Goal: Task Accomplishment & Management: Manage account settings

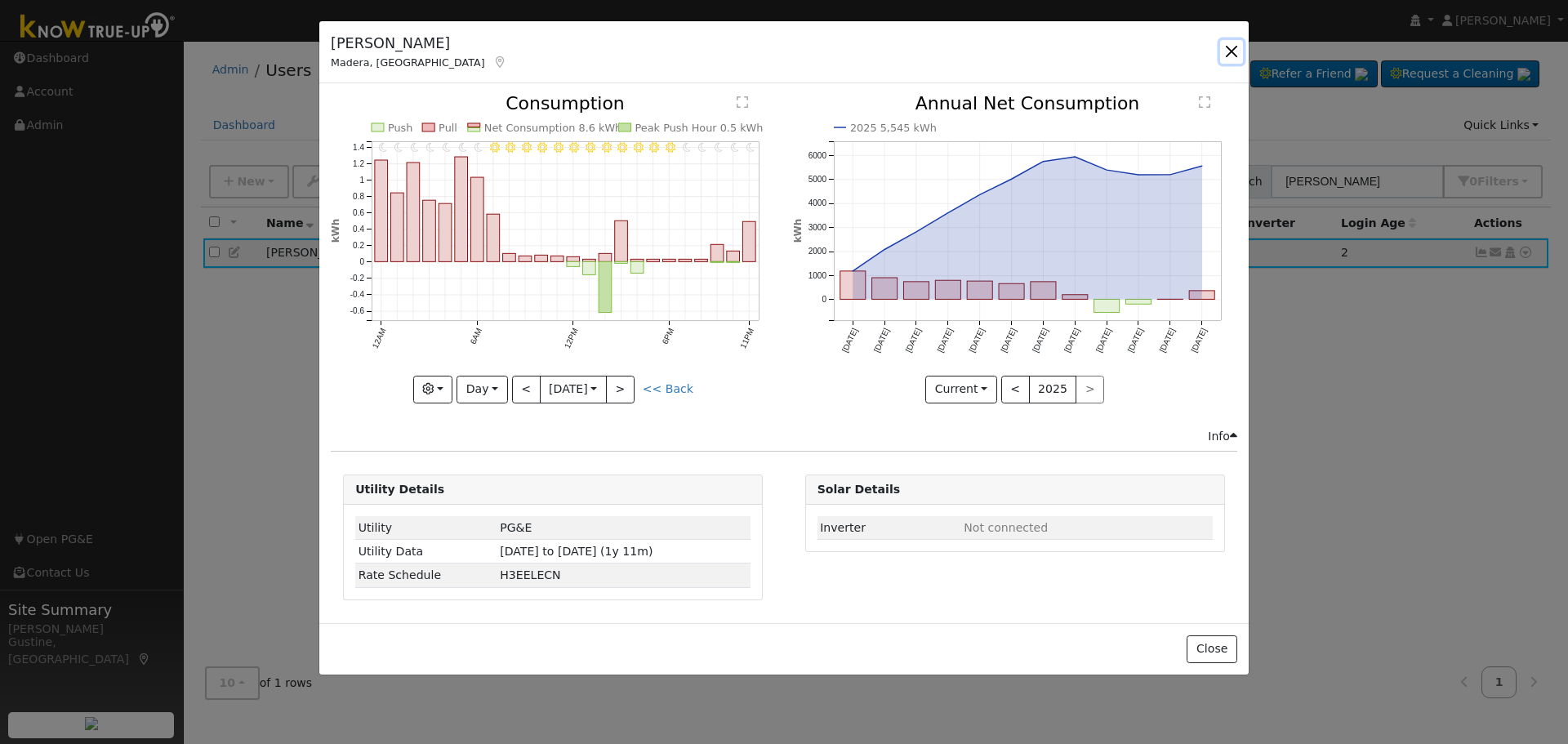
click at [1236, 60] on button "button" at bounding box center [1231, 51] width 23 height 23
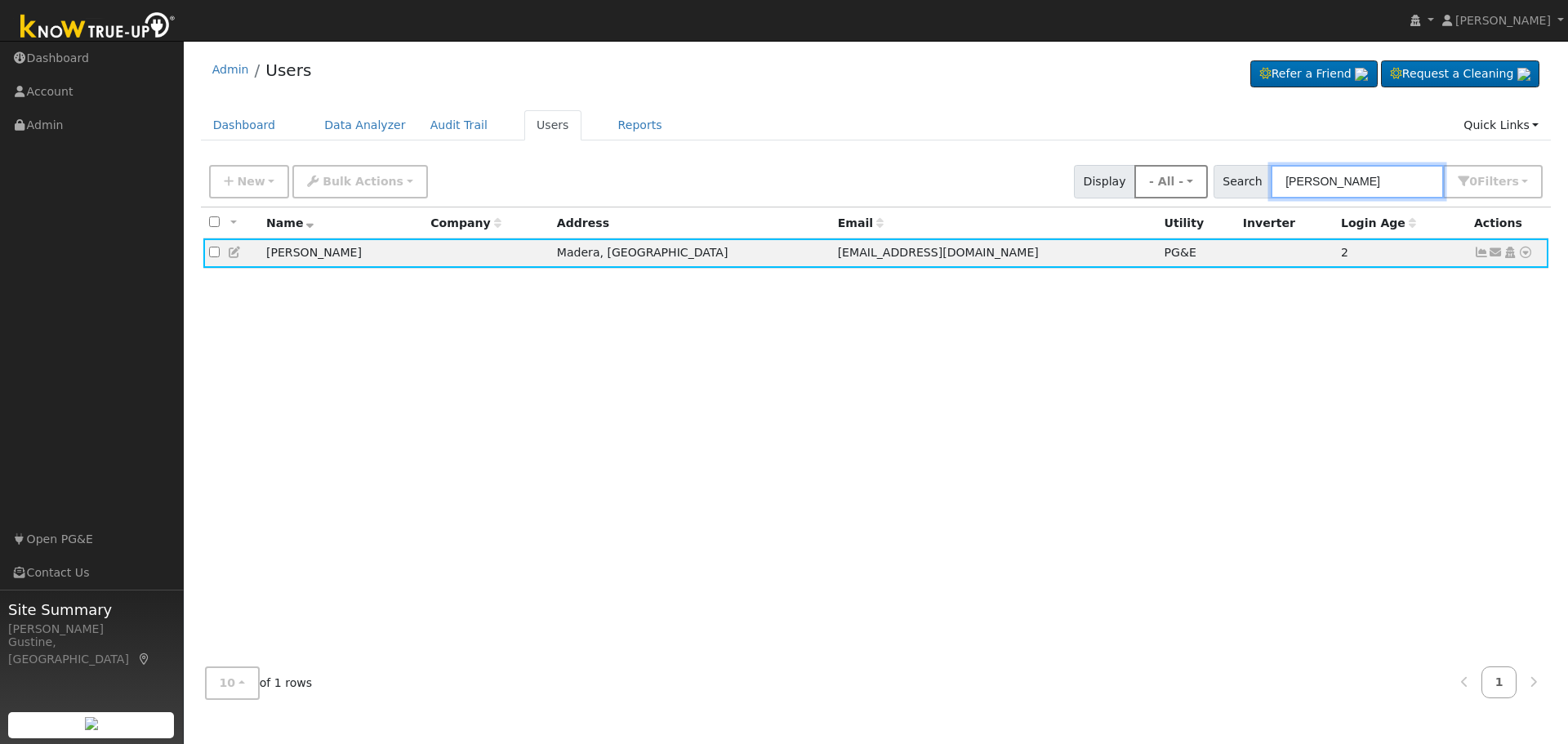
drag, startPoint x: 1389, startPoint y: 172, endPoint x: 1200, endPoint y: 178, distance: 189.1
click at [1200, 178] on div "New Add User Quick Add Quick Connect Quick Convert Lead Bulk Actions Send Email…" at bounding box center [875, 178] width 1340 height 39
paste input "[PERSON_NAME]"
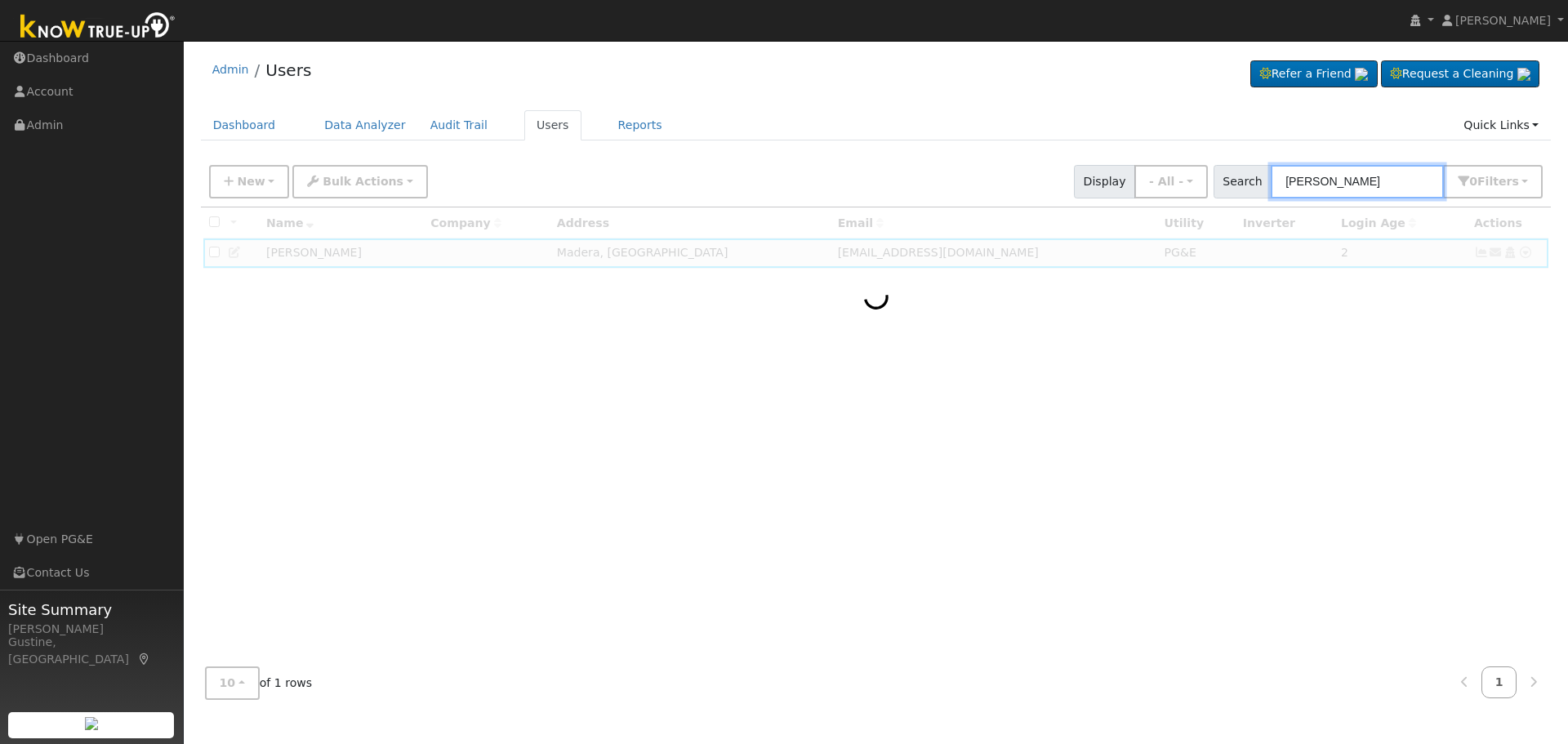
drag, startPoint x: 1323, startPoint y: 185, endPoint x: 1567, endPoint y: 180, distance: 244.1
click at [1567, 180] on div "User Profile First name Last name Email Email Notifications No Emails No Emails…" at bounding box center [875, 392] width 1384 height 703
click at [1283, 179] on input "[PERSON_NAME]" at bounding box center [1356, 181] width 173 height 33
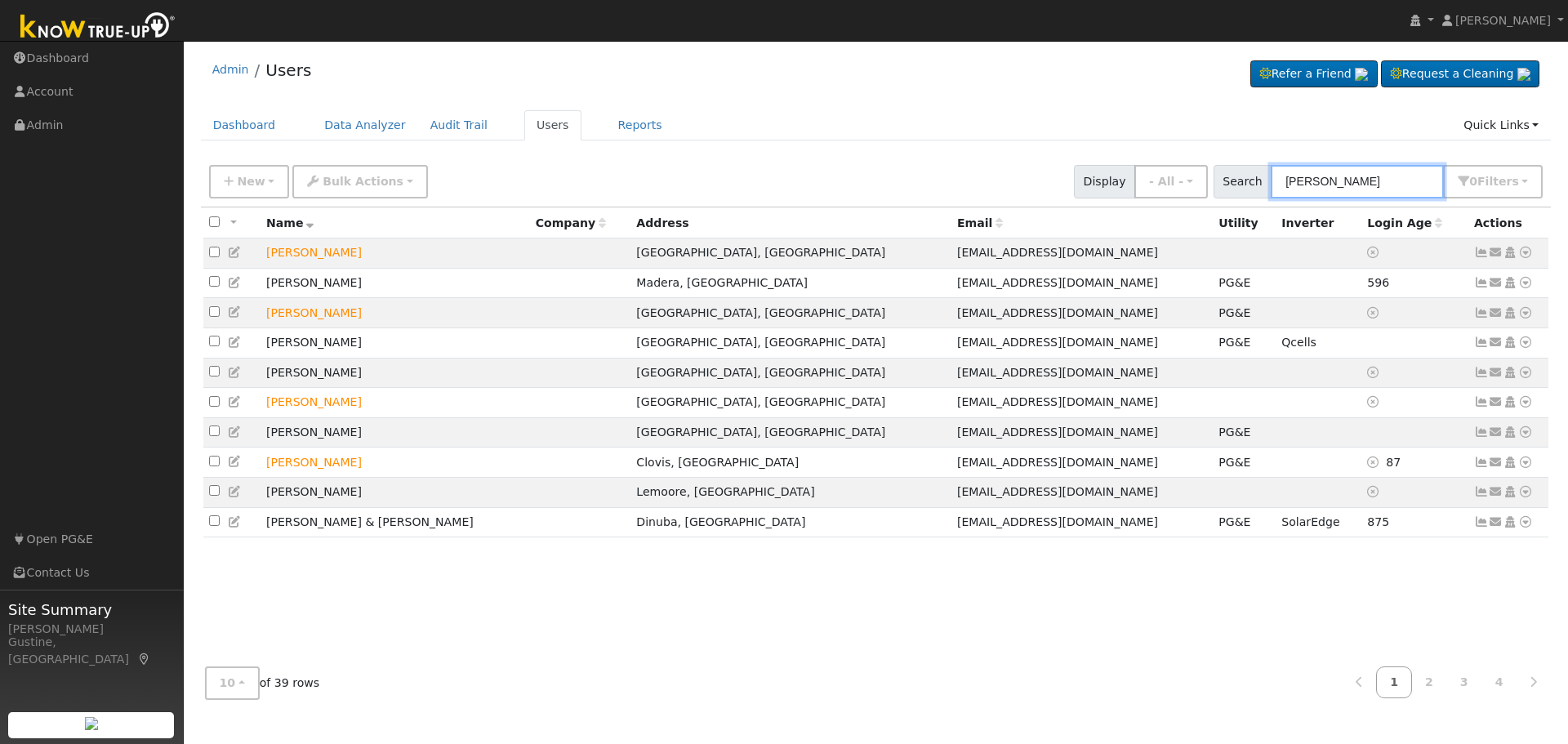
click at [1298, 179] on input "[PERSON_NAME]" at bounding box center [1356, 181] width 173 height 33
click at [1287, 178] on input "[PERSON_NAME]" at bounding box center [1356, 181] width 173 height 33
click at [1283, 180] on input "[PERSON_NAME]" at bounding box center [1356, 181] width 173 height 33
paste input "[PERSON_NAME]"
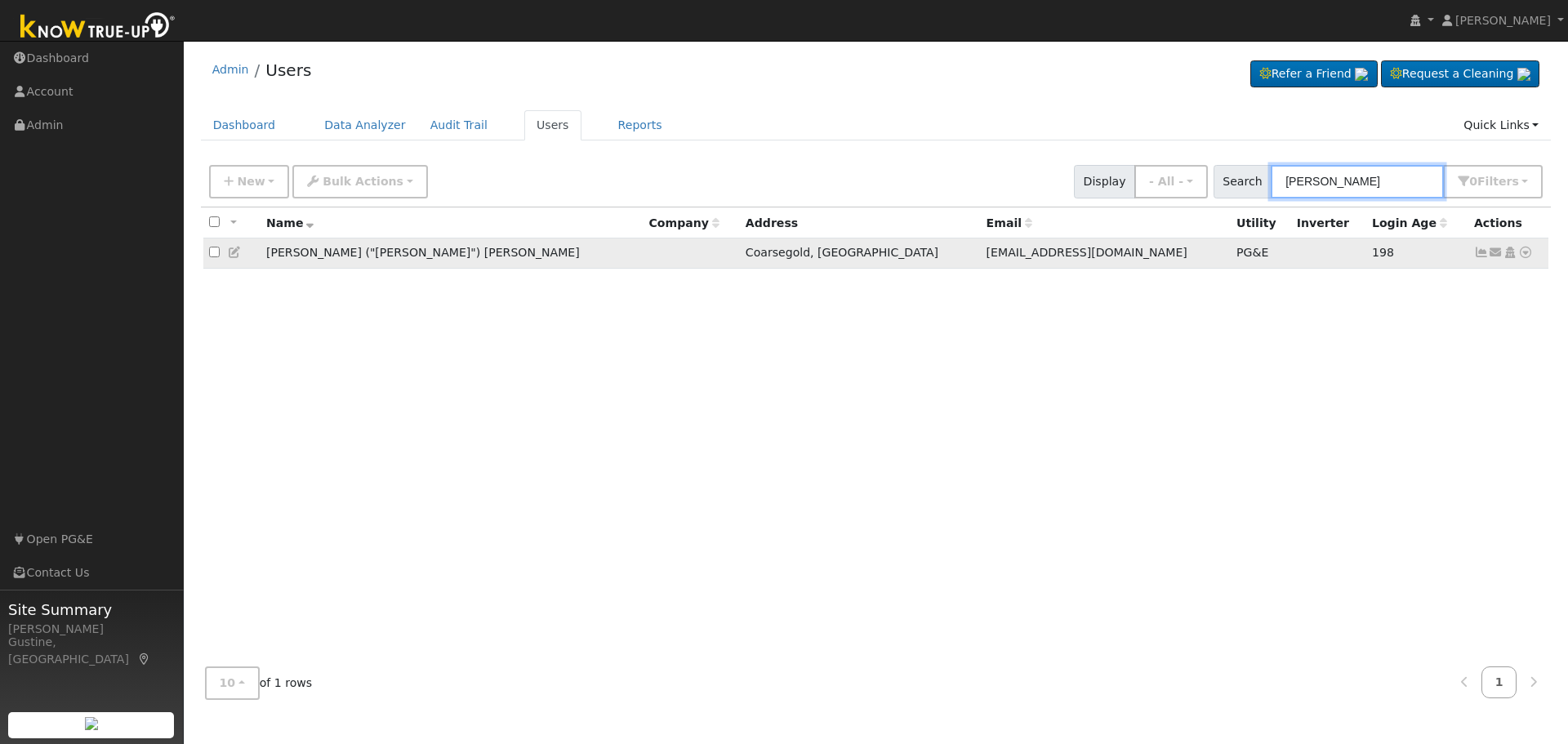
type input "[PERSON_NAME]"
click at [1474, 257] on icon at bounding box center [1481, 253] width 15 height 12
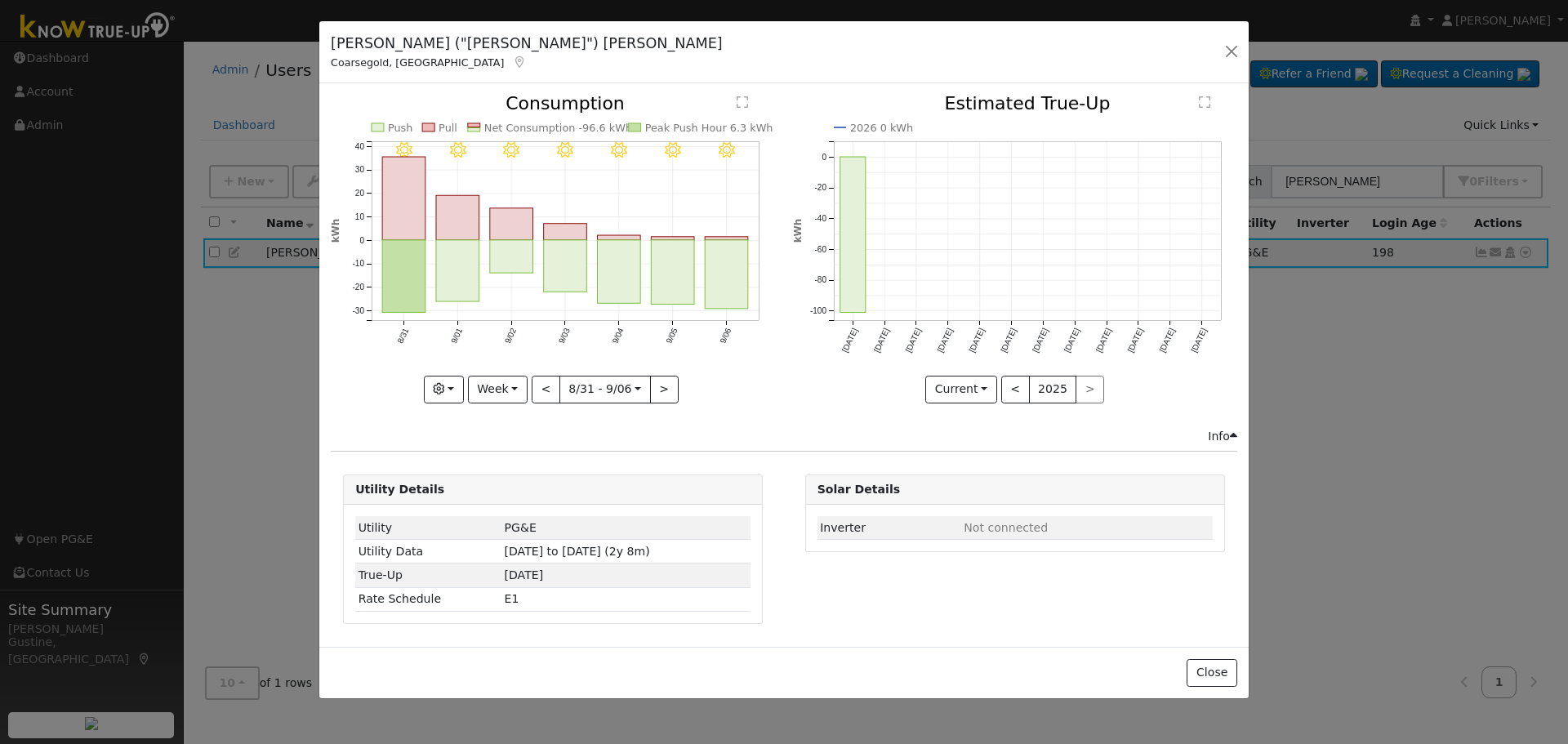
click at [751, 262] on icon "9/06 - Clear 9/05 - Clear 9/04 - Clear 9/03 - Clear 9/02 - MostlyClear 9/01 - C…" at bounding box center [552, 244] width 444 height 298
click at [735, 268] on rect "onclick=""" at bounding box center [727, 274] width 43 height 69
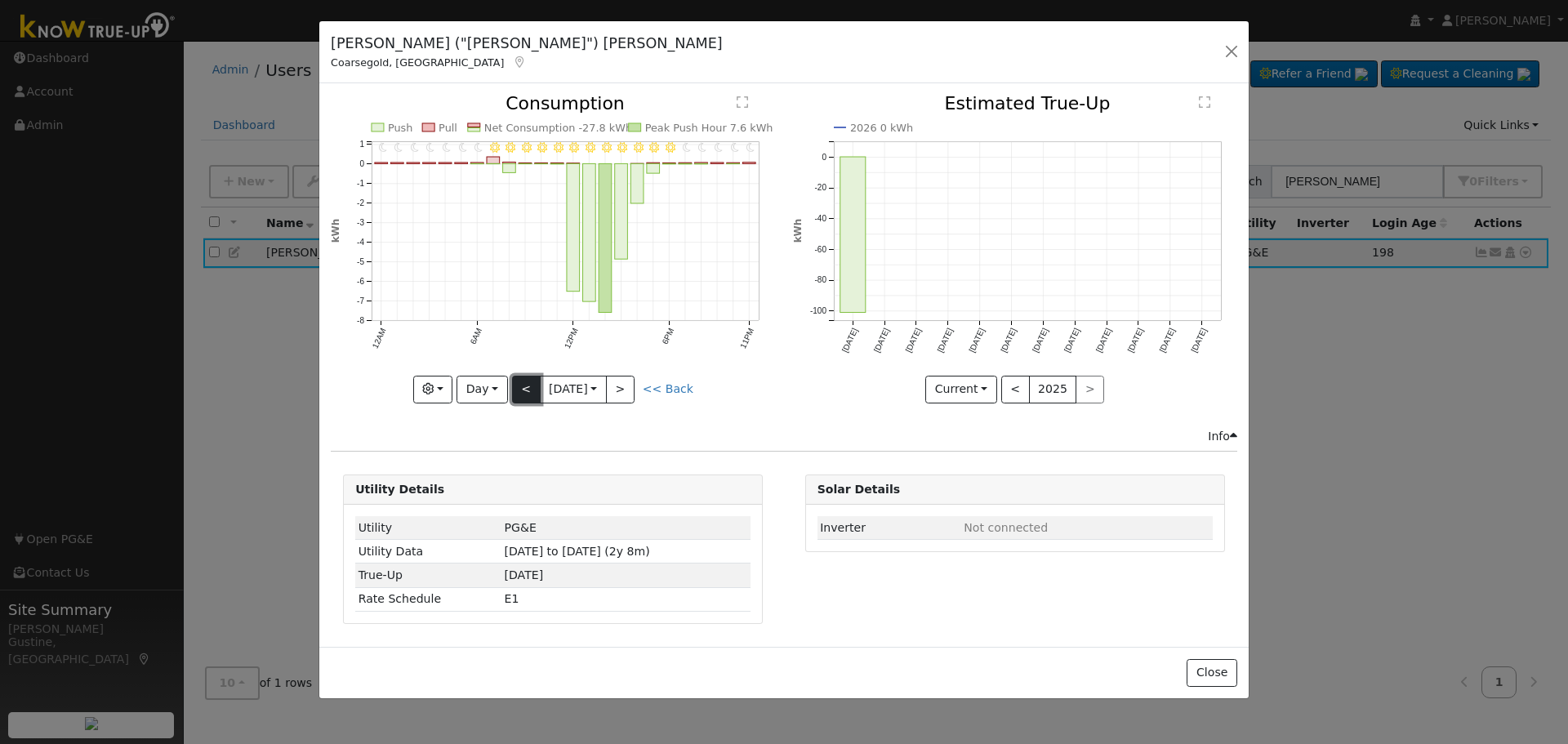
click at [525, 389] on button "<" at bounding box center [525, 389] width 28 height 27
click at [522, 384] on button "<" at bounding box center [525, 389] width 28 height 27
type input "[DATE]"
